Goal: Task Accomplishment & Management: Complete application form

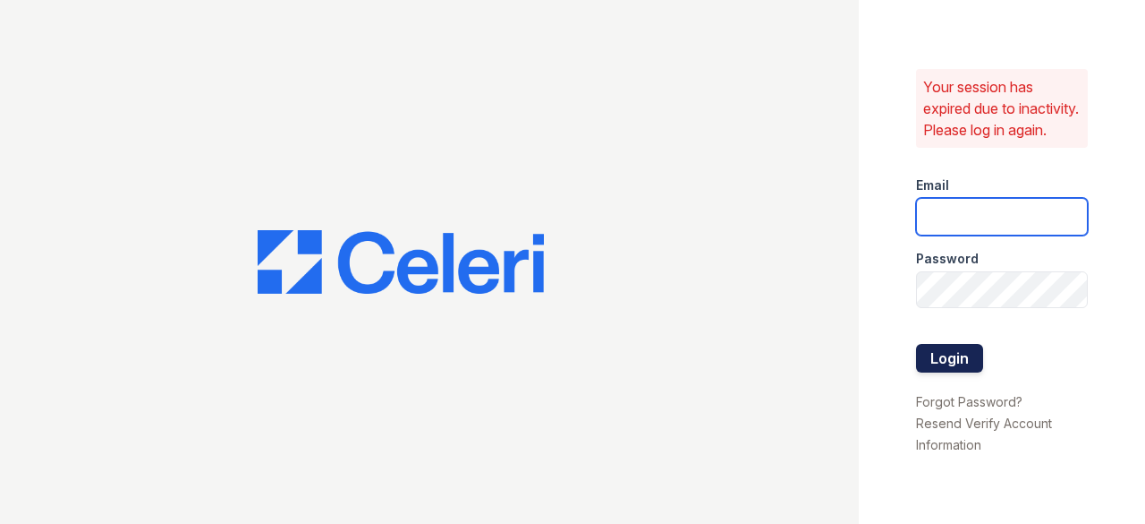
type input "[EMAIL_ADDRESS][DOMAIN_NAME]"
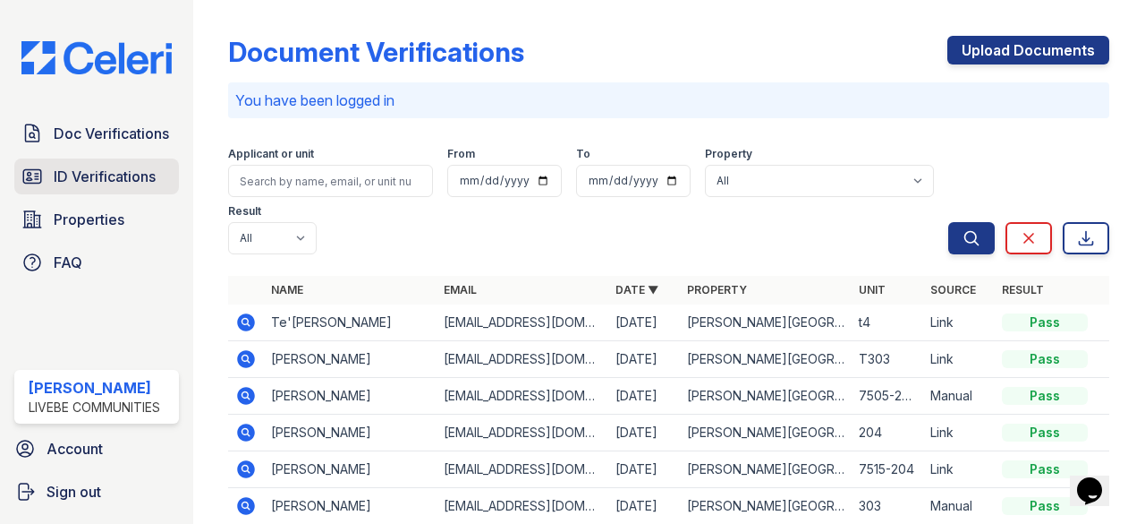
click at [100, 172] on span "ID Verifications" at bounding box center [105, 176] width 102 height 21
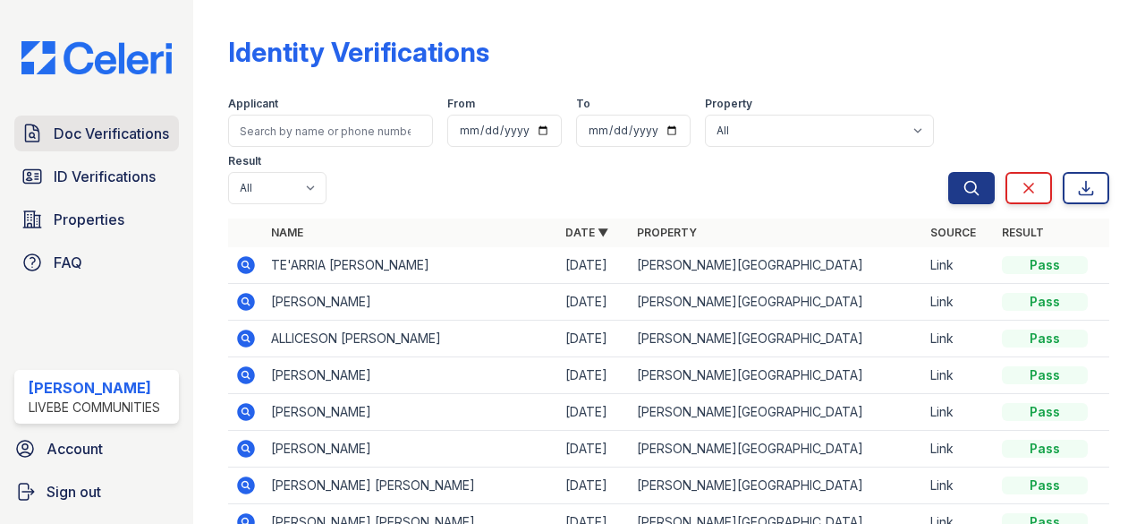
click at [104, 132] on span "Doc Verifications" at bounding box center [111, 133] width 115 height 21
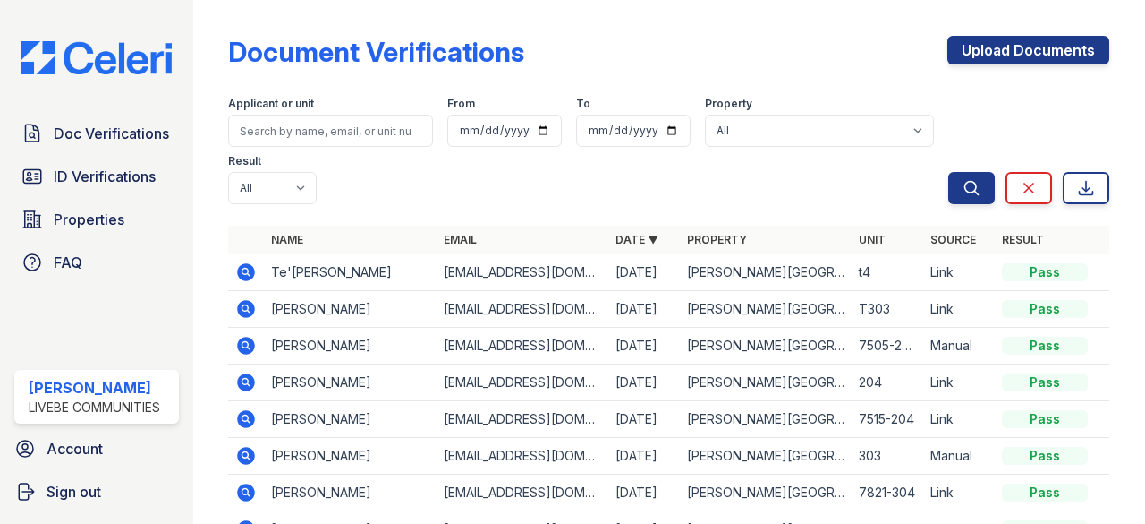
click at [251, 269] on icon at bounding box center [247, 272] width 18 height 18
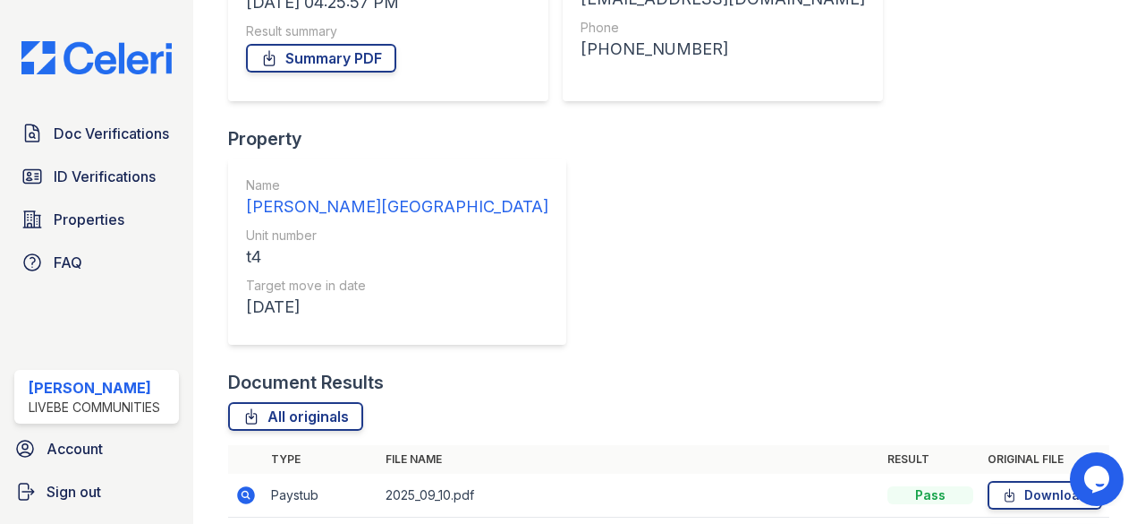
scroll to position [317, 0]
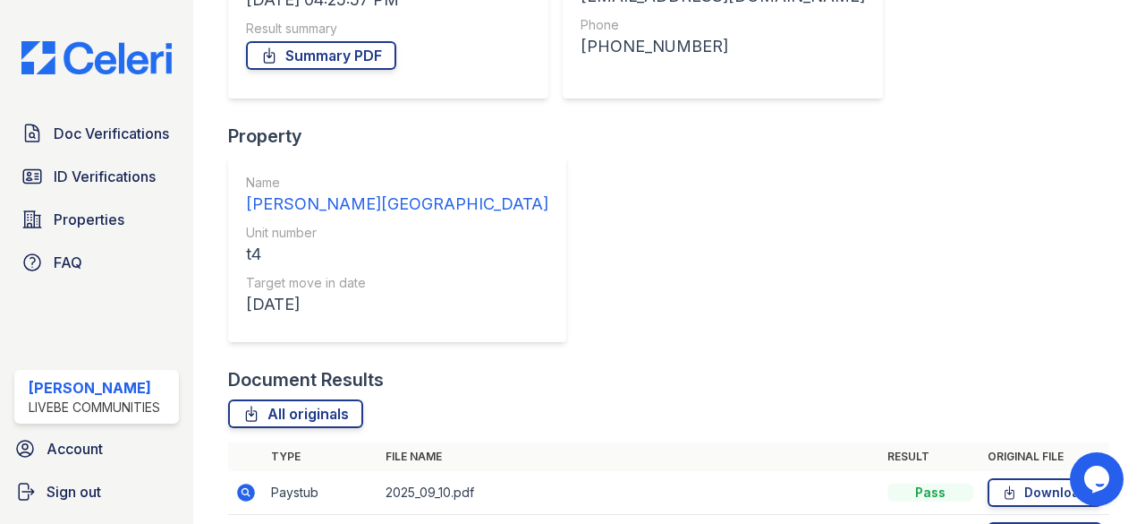
click at [240, 483] on icon at bounding box center [247, 492] width 18 height 18
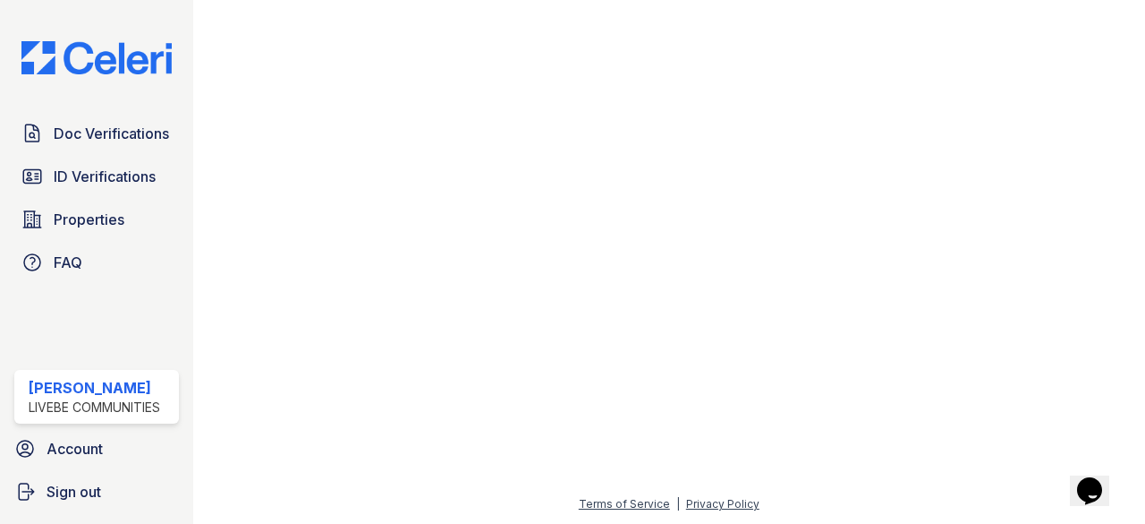
scroll to position [891, 0]
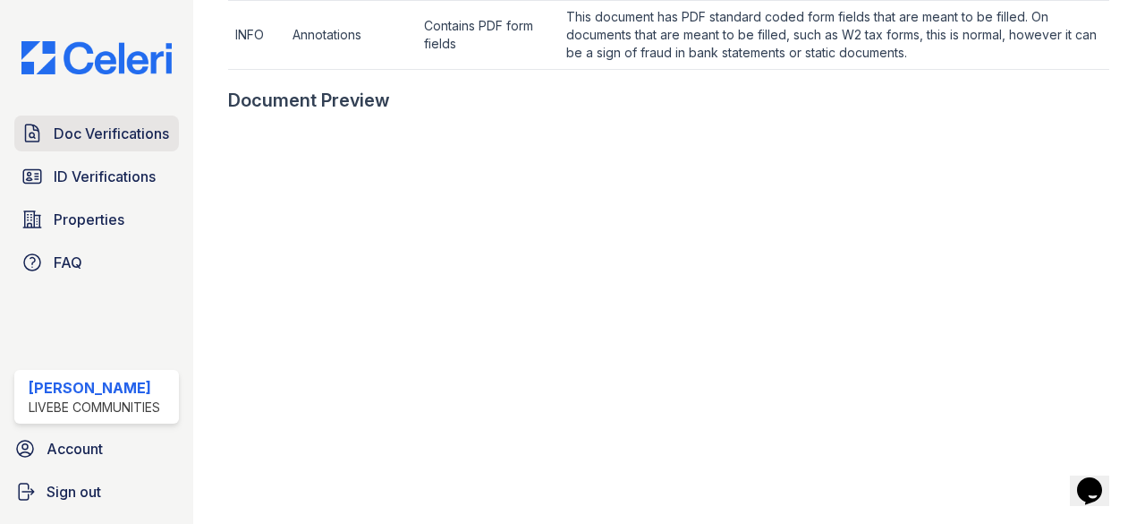
click at [93, 121] on link "Doc Verifications" at bounding box center [96, 133] width 165 height 36
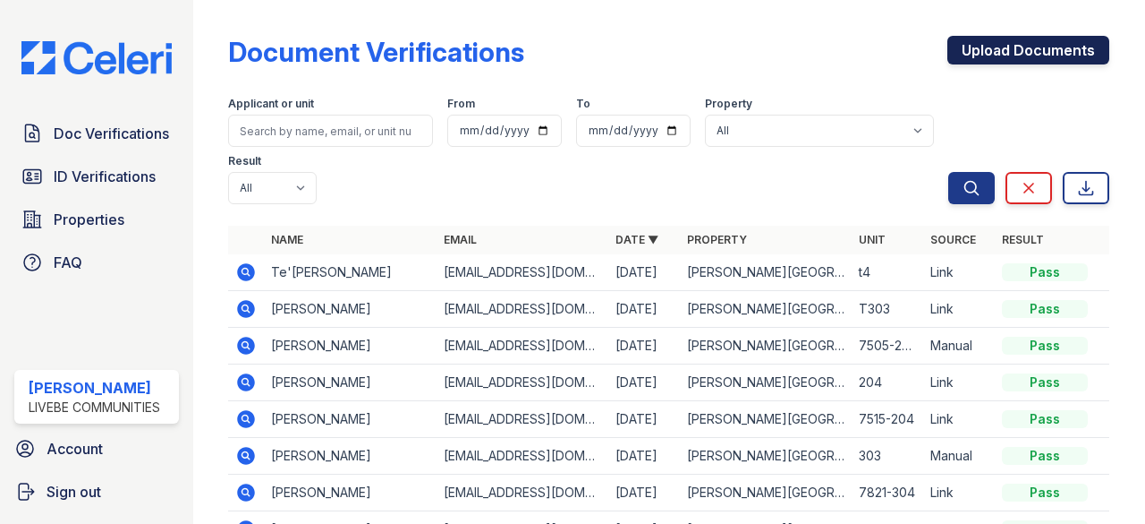
click at [1044, 54] on link "Upload Documents" at bounding box center [1029, 50] width 162 height 29
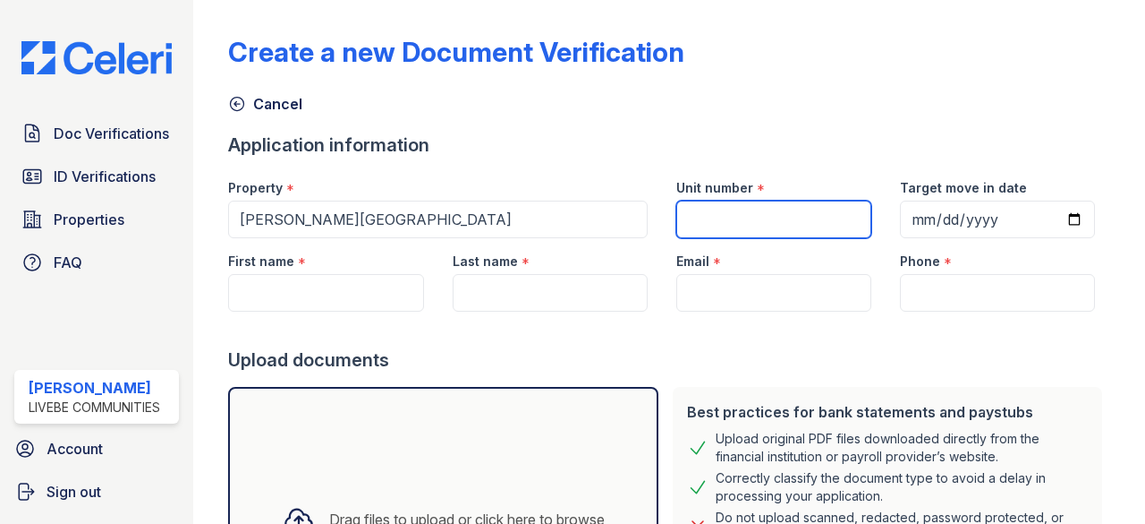
click at [695, 226] on input "Unit number" at bounding box center [774, 219] width 195 height 38
type input "7809-303"
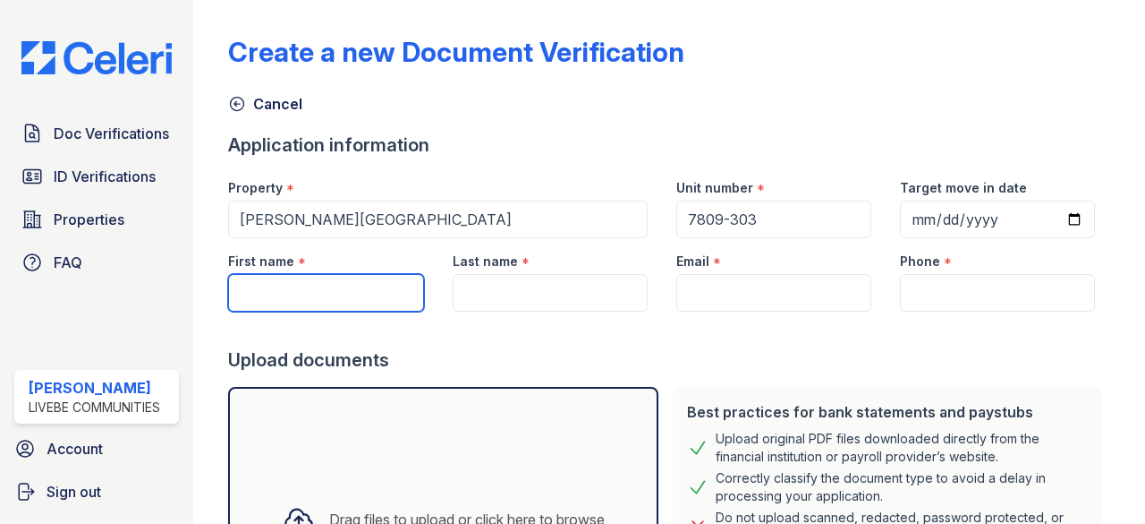
click at [338, 309] on input "First name" at bounding box center [325, 293] width 195 height 38
type input "Christopher"
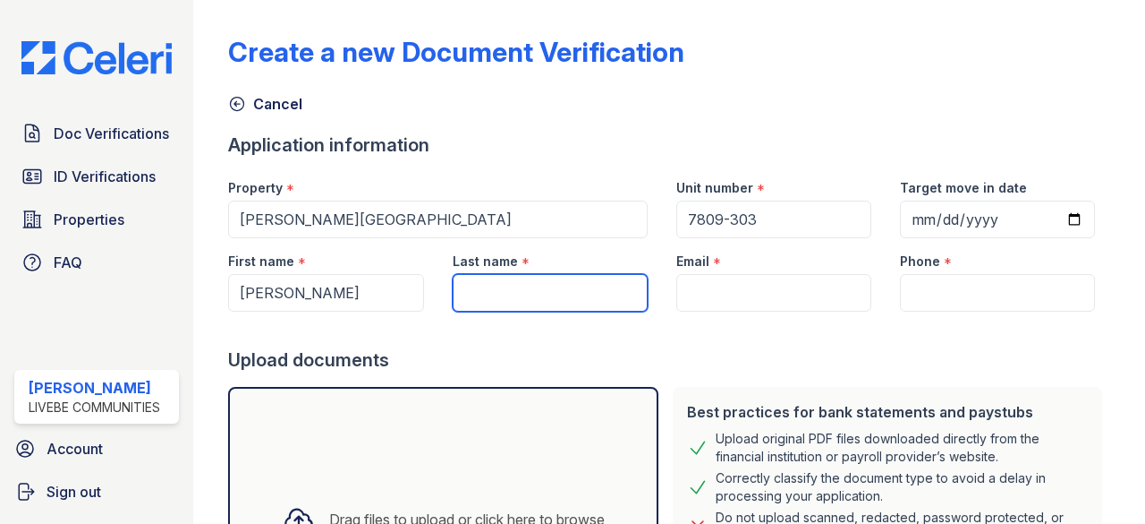
click at [489, 294] on input "Last name" at bounding box center [550, 293] width 195 height 38
type input "Crumps"
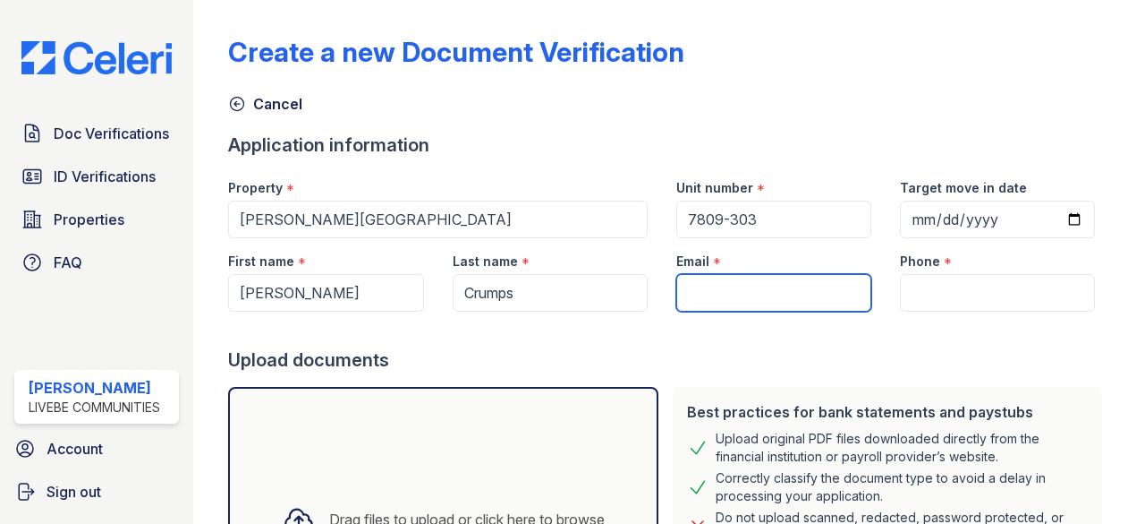
click at [762, 305] on input "Email" at bounding box center [774, 293] width 195 height 38
paste input "chrisacrump@yahoo.com"
type input "chrisacrump@yahoo.com"
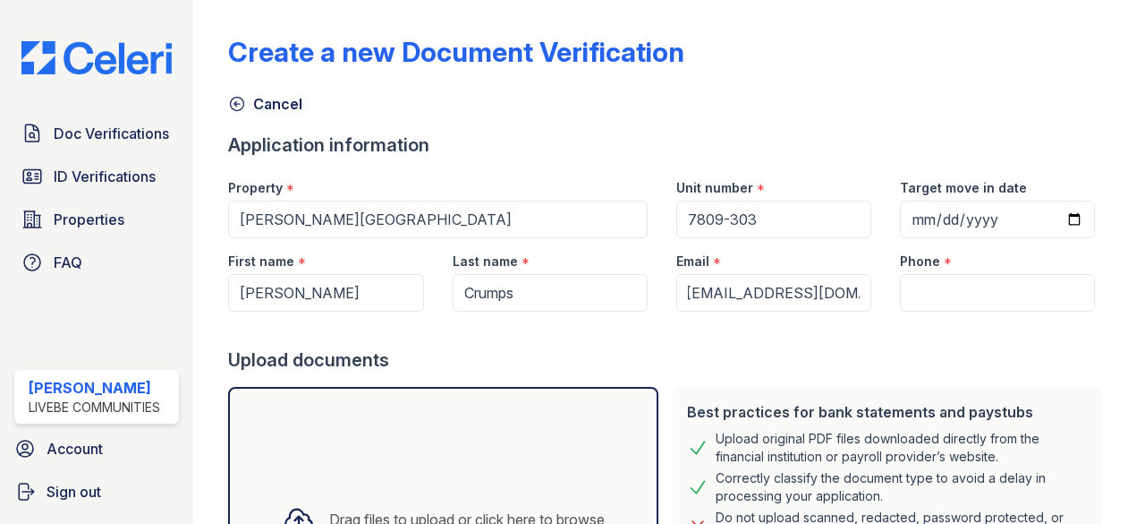
scroll to position [0, 0]
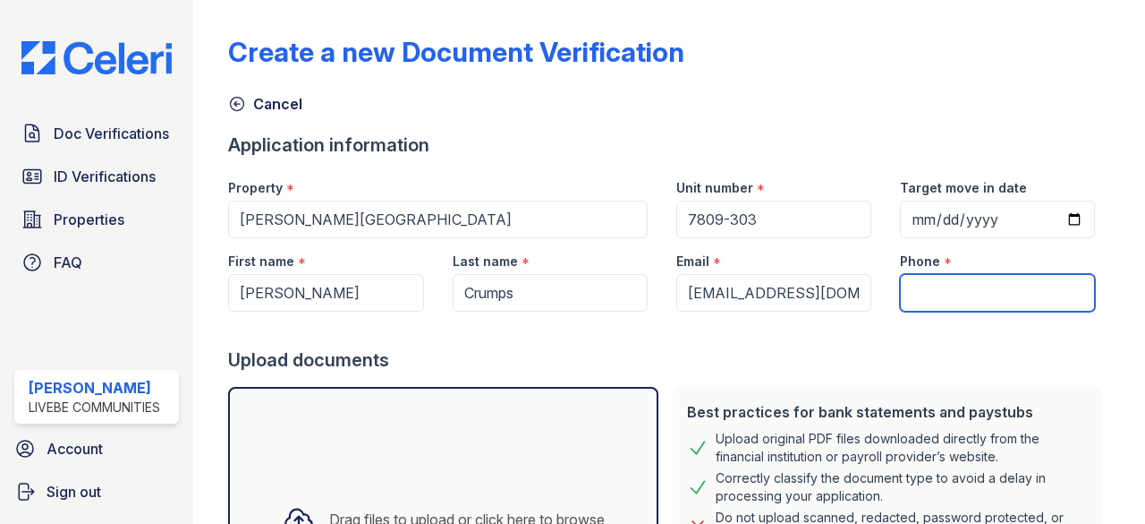
click at [937, 307] on input "Phone" at bounding box center [997, 293] width 195 height 38
paste input "(601) 566-6837"
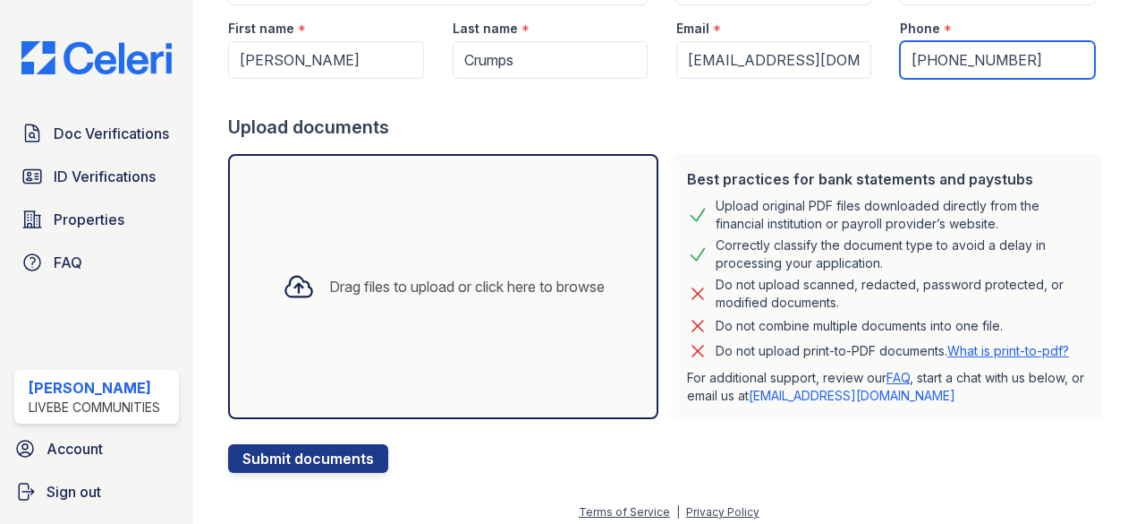
scroll to position [241, 0]
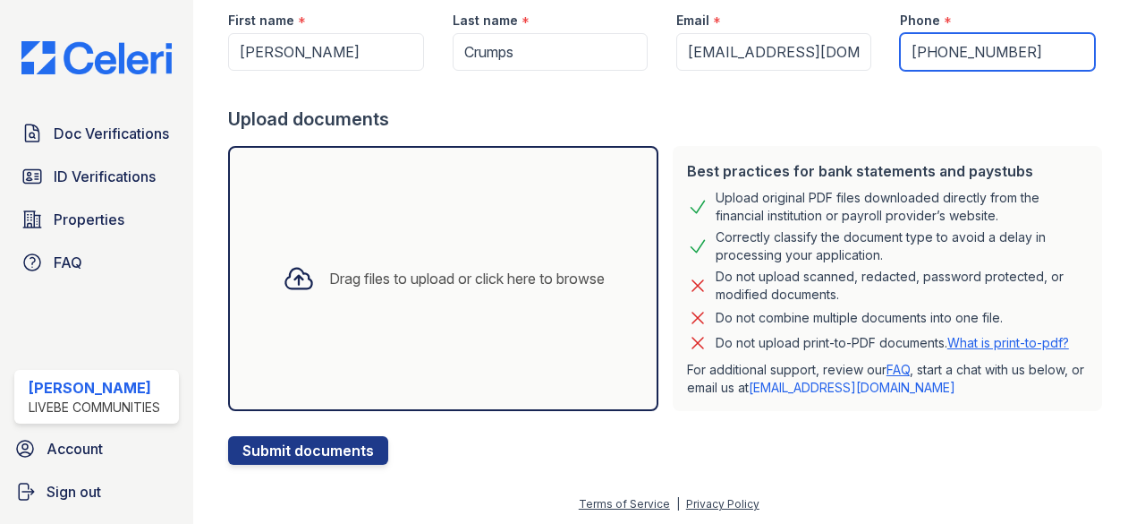
type input "(601) 566-6837"
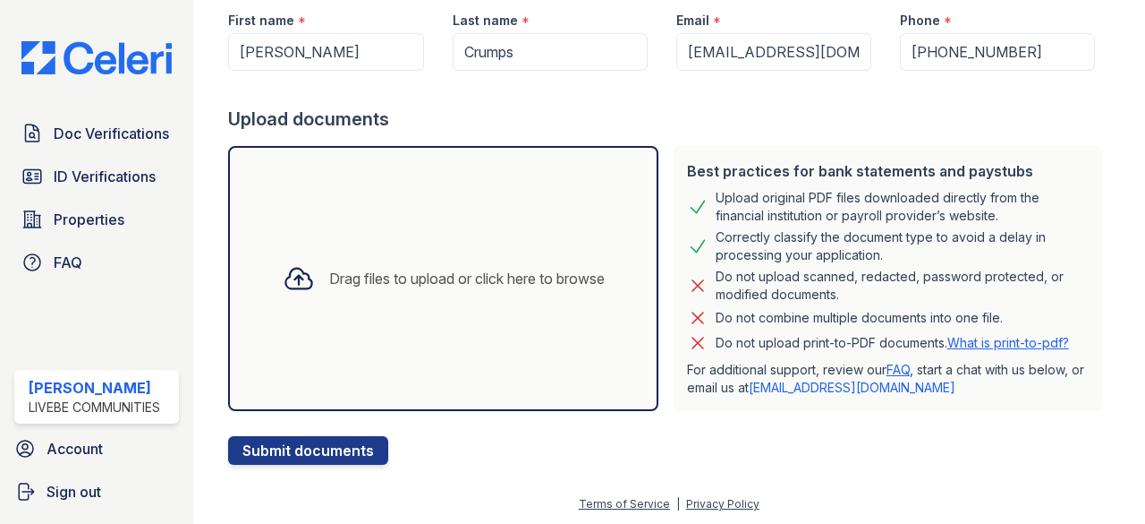
click at [541, 257] on div "Drag files to upload or click here to browse" at bounding box center [443, 278] width 351 height 61
click at [394, 321] on div "Drag files to upload or click here to browse" at bounding box center [443, 278] width 430 height 265
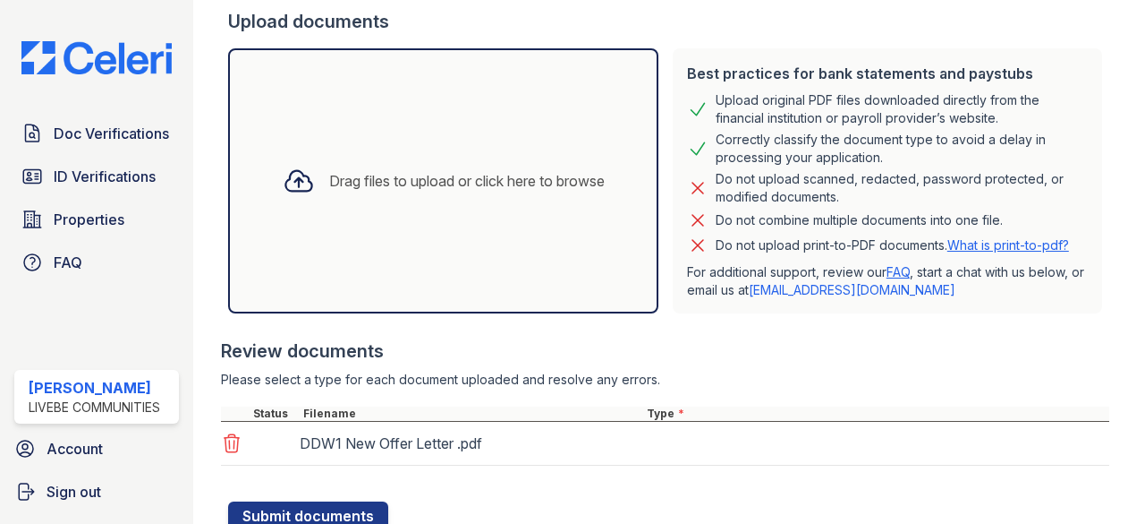
scroll to position [403, 0]
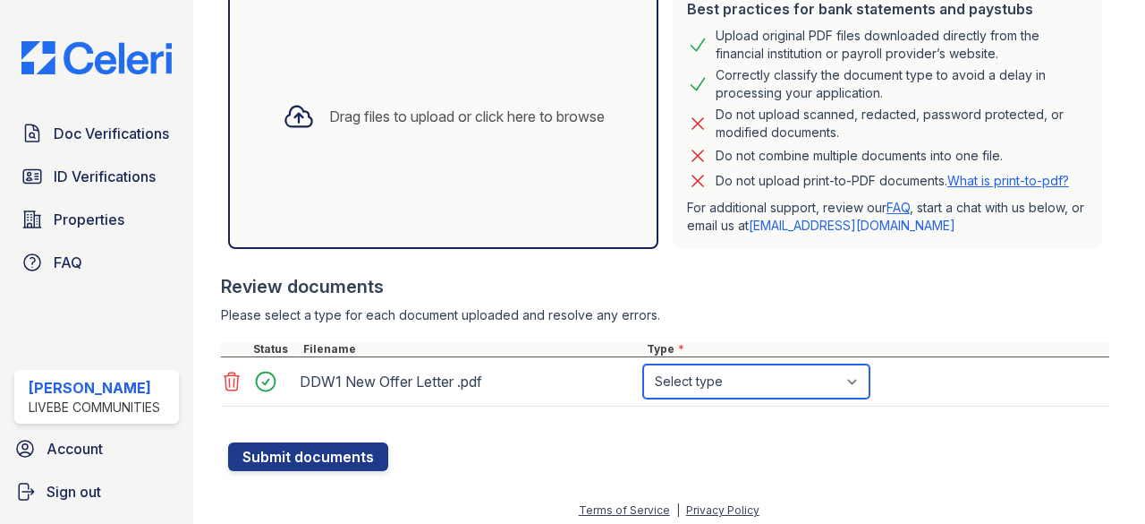
click at [675, 375] on select "Select type Paystub Bank Statement Offer Letter Tax Documents Benefit Award Let…" at bounding box center [756, 381] width 226 height 34
select select "offer_letter"
click at [643, 364] on select "Select type Paystub Bank Statement Offer Letter Tax Documents Benefit Award Let…" at bounding box center [756, 381] width 226 height 34
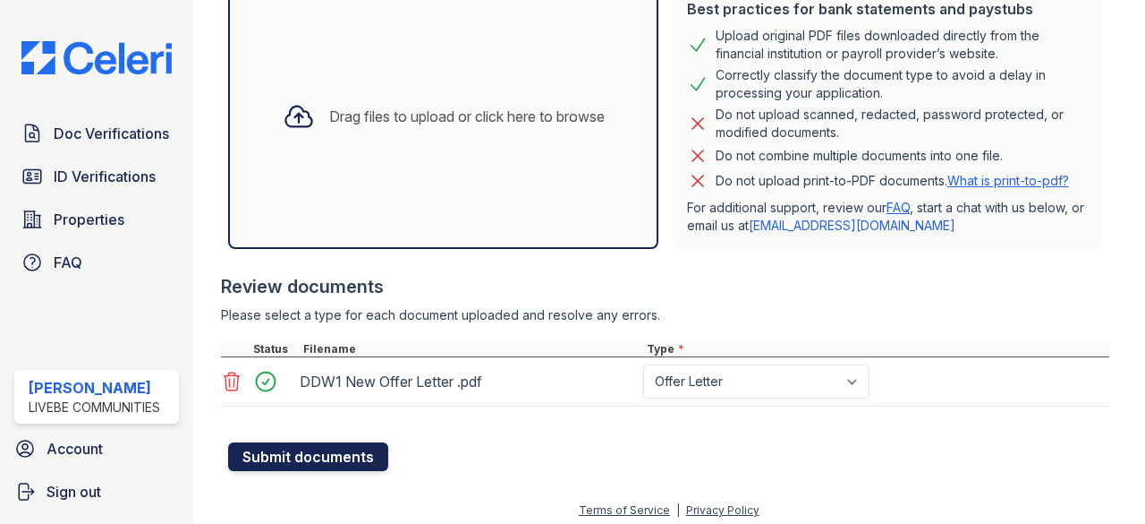
click at [344, 447] on button "Submit documents" at bounding box center [308, 456] width 160 height 29
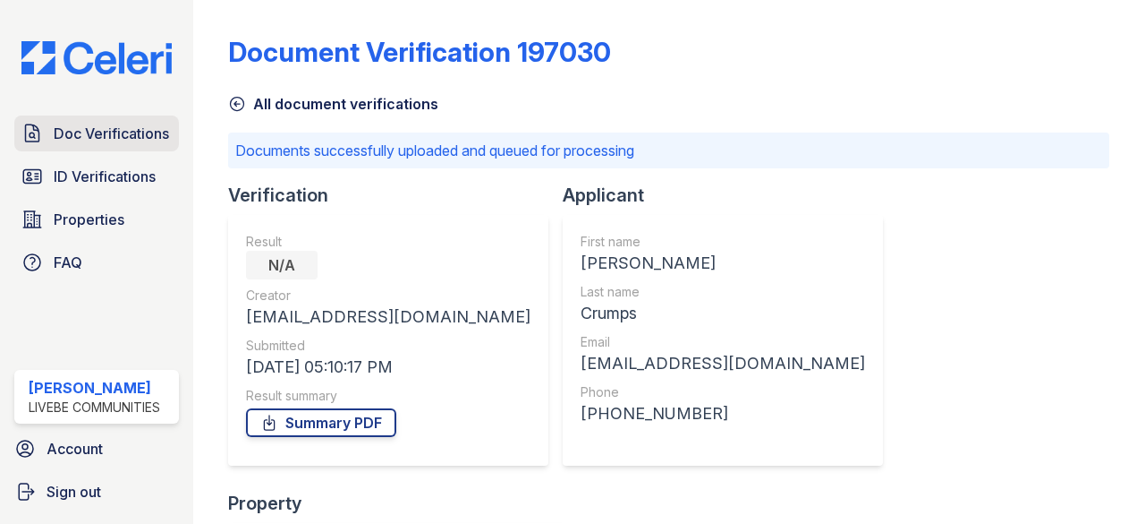
click at [52, 131] on link "Doc Verifications" at bounding box center [96, 133] width 165 height 36
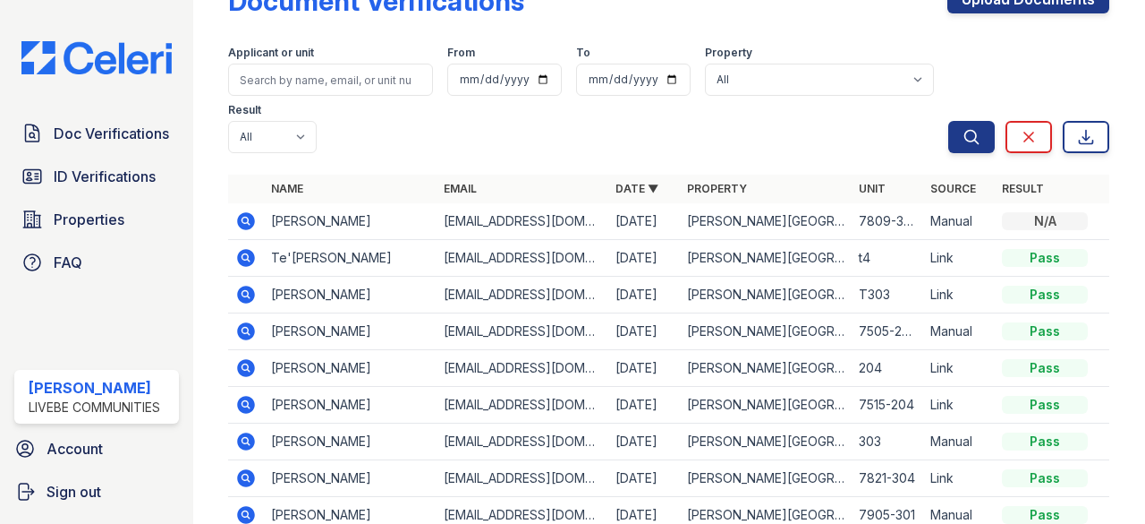
scroll to position [89, 0]
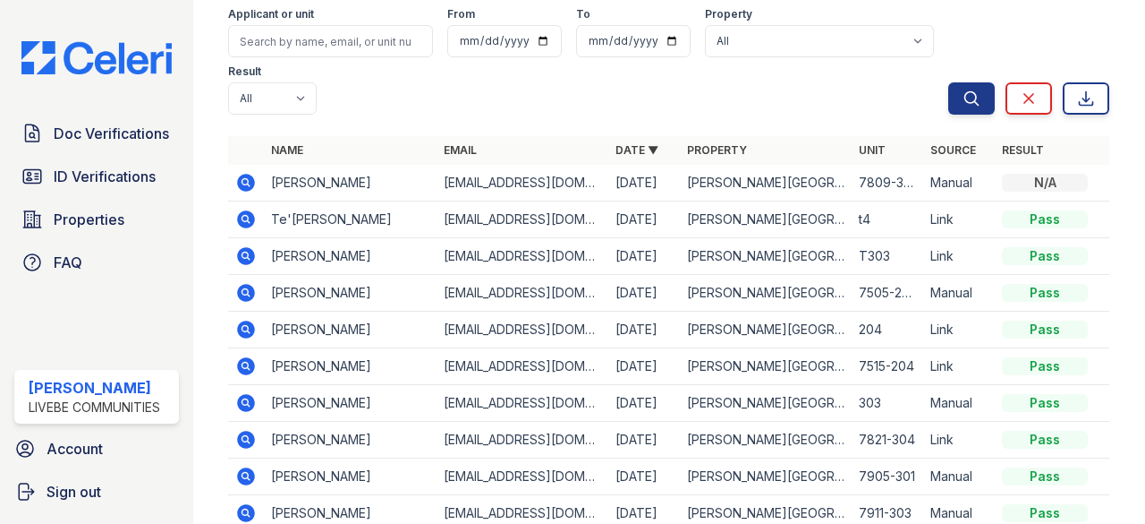
click at [248, 219] on icon at bounding box center [245, 219] width 21 height 21
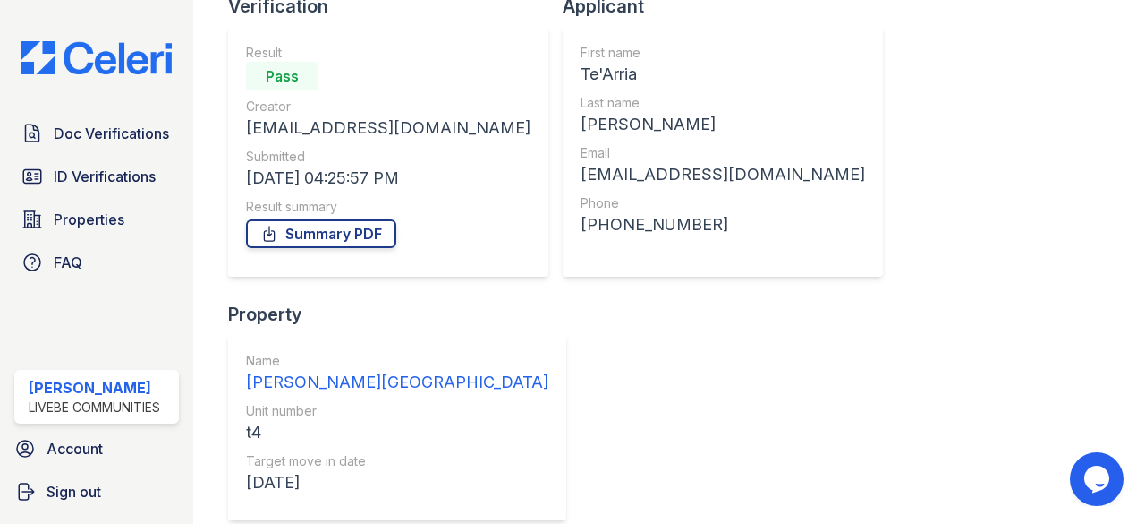
scroll to position [317, 0]
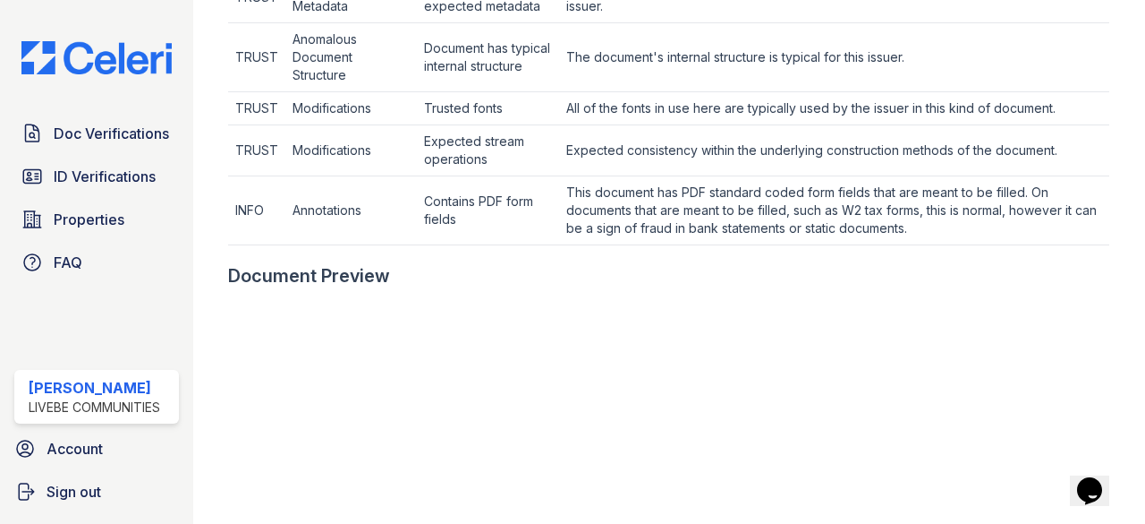
scroll to position [1070, 0]
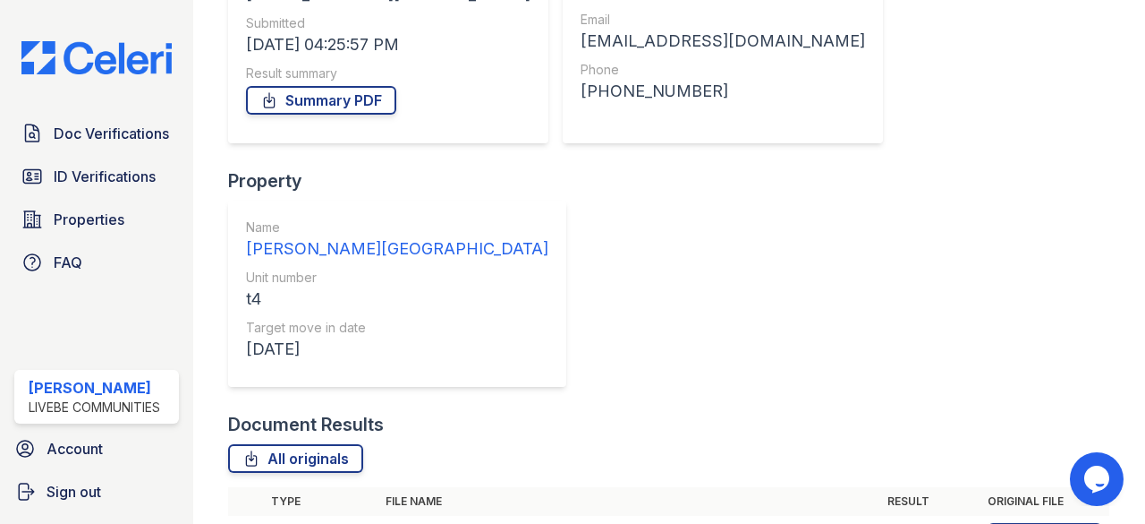
scroll to position [317, 0]
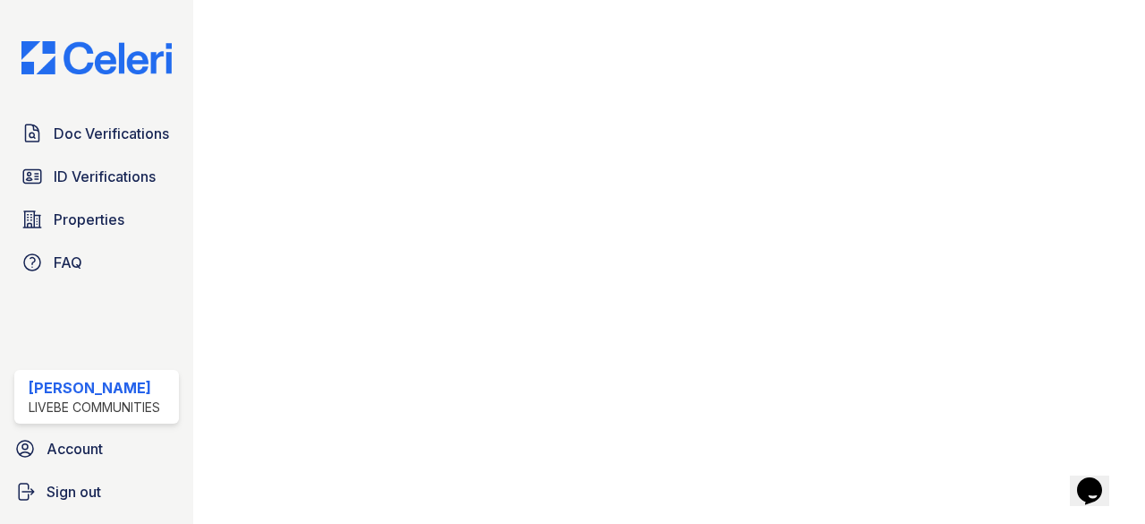
scroll to position [981, 0]
